Goal: Answer question/provide support

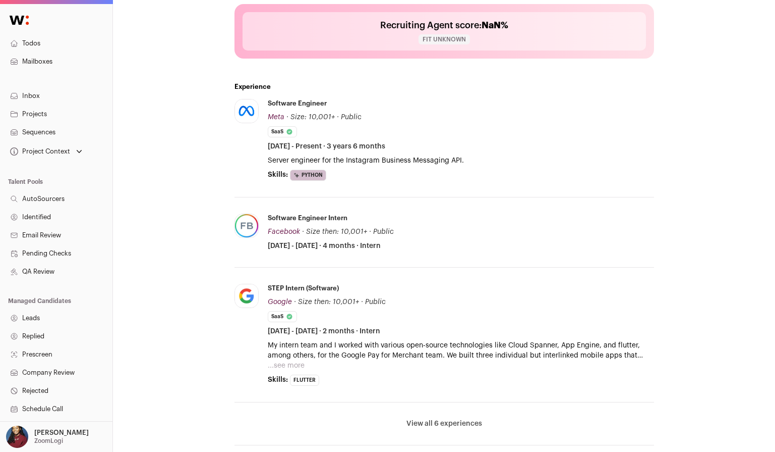
scroll to position [426, 0]
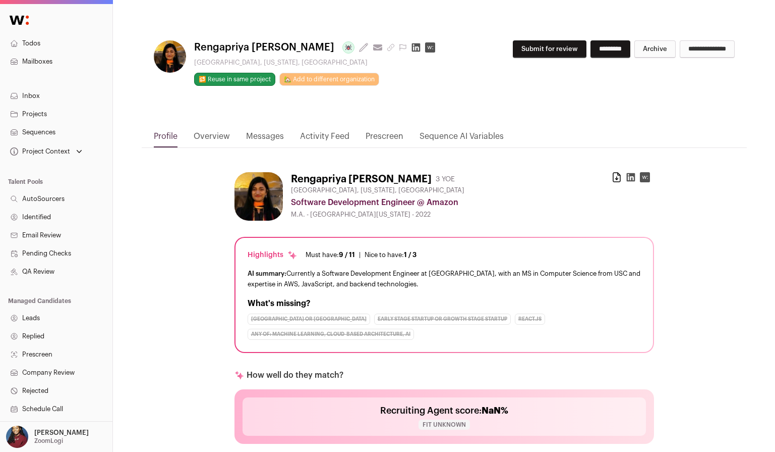
click at [412, 49] on icon at bounding box center [416, 47] width 9 height 9
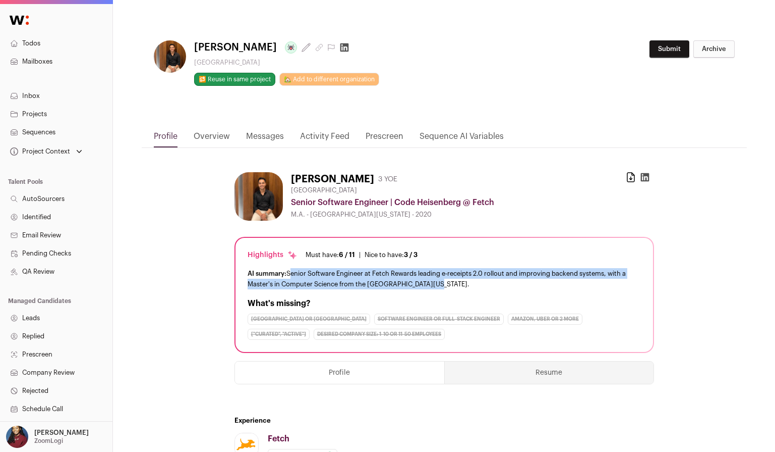
drag, startPoint x: 289, startPoint y: 271, endPoint x: 460, endPoint y: 280, distance: 171.8
click at [460, 280] on div "AI summary: Senior Software Engineer at Fetch Rewards leading e-receipts 2.0 ro…" at bounding box center [445, 278] width 394 height 21
copy div "Senior Software Engineer at Fetch Rewards leading e-receipts 2.0 rollout and im…"
click at [658, 49] on button "Submit" at bounding box center [670, 49] width 40 height 18
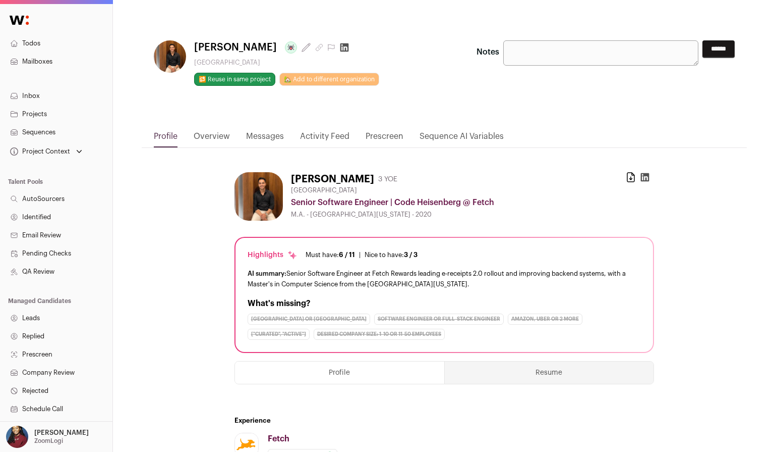
click at [628, 50] on textarea "Notes" at bounding box center [601, 52] width 195 height 25
click at [384, 31] on div "**********" at bounding box center [444, 77] width 605 height 106
click at [340, 46] on icon at bounding box center [344, 47] width 9 height 9
click at [531, 53] on textarea "Notes" at bounding box center [601, 52] width 195 height 25
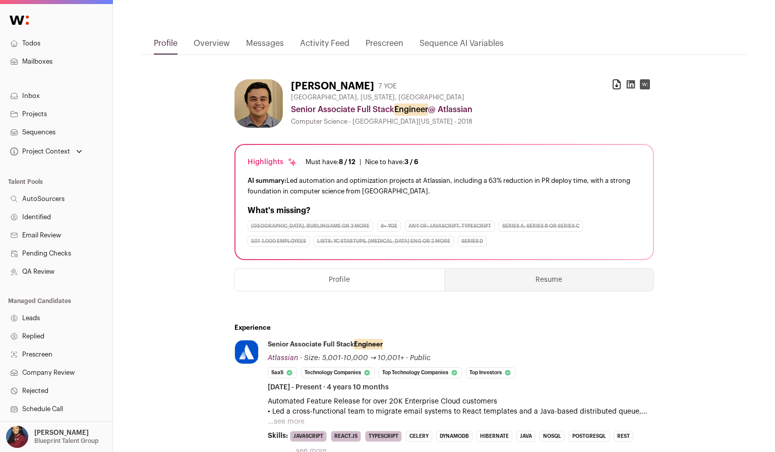
scroll to position [92, 0]
